Goal: Information Seeking & Learning: Find specific fact

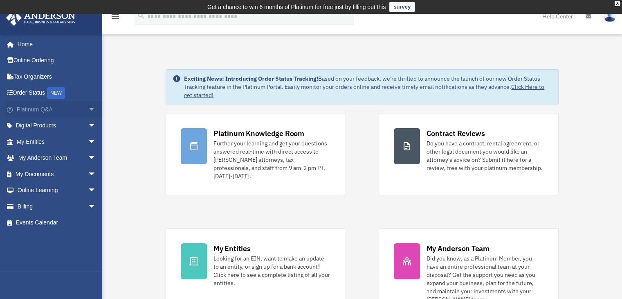
click at [88, 108] on span "arrow_drop_down" at bounding box center [96, 109] width 16 height 17
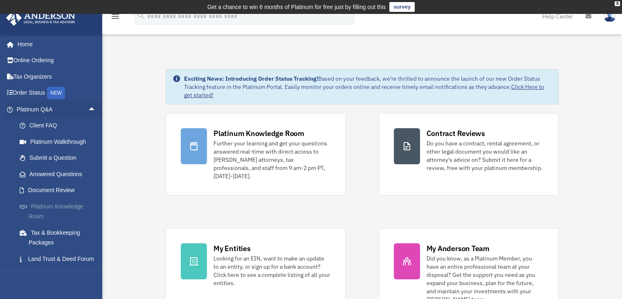
click at [64, 207] on link "Platinum Knowledge Room" at bounding box center [59, 211] width 97 height 26
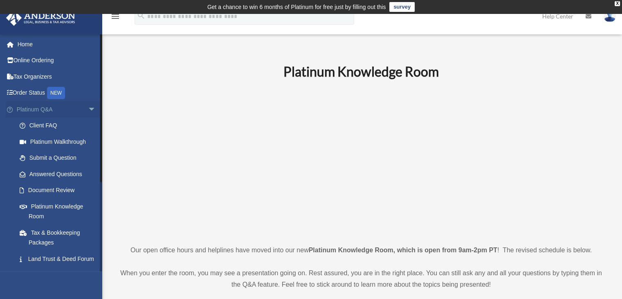
click at [88, 109] on span "arrow_drop_down" at bounding box center [96, 109] width 16 height 17
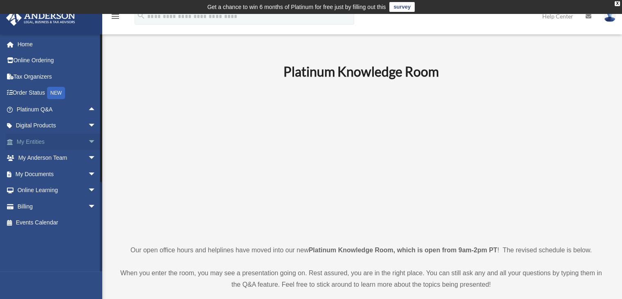
click at [88, 135] on span "arrow_drop_down" at bounding box center [96, 141] width 16 height 17
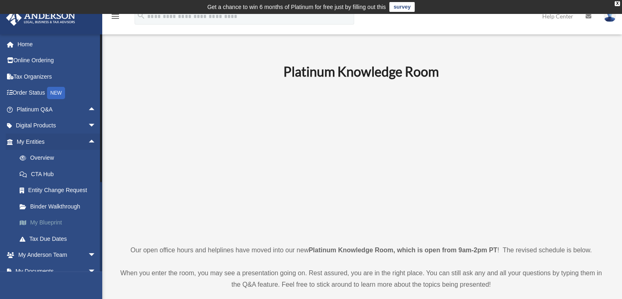
click at [52, 222] on link "My Blueprint" at bounding box center [59, 222] width 97 height 16
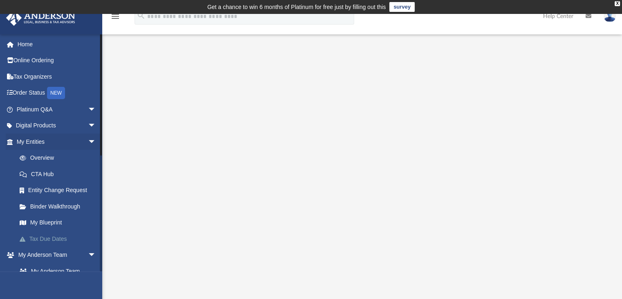
click at [34, 241] on link "Tax Due Dates" at bounding box center [59, 238] width 97 height 16
